Goal: Information Seeking & Learning: Learn about a topic

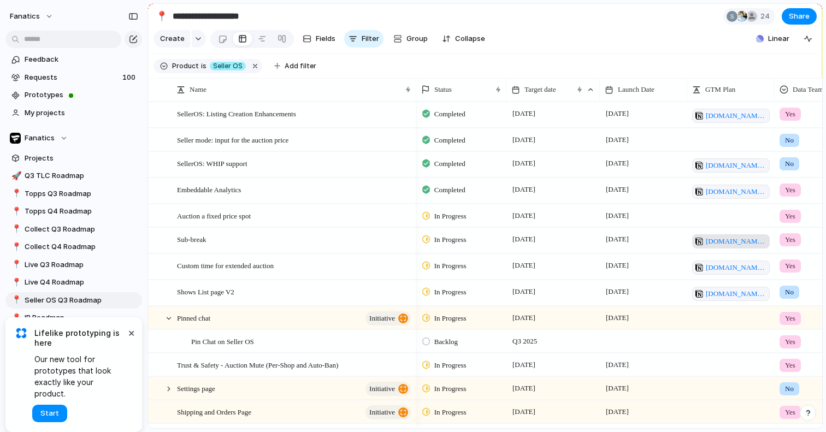
click at [715, 242] on span "[DOMAIN_NAME][URL]" at bounding box center [735, 241] width 61 height 11
